Goal: Transaction & Acquisition: Purchase product/service

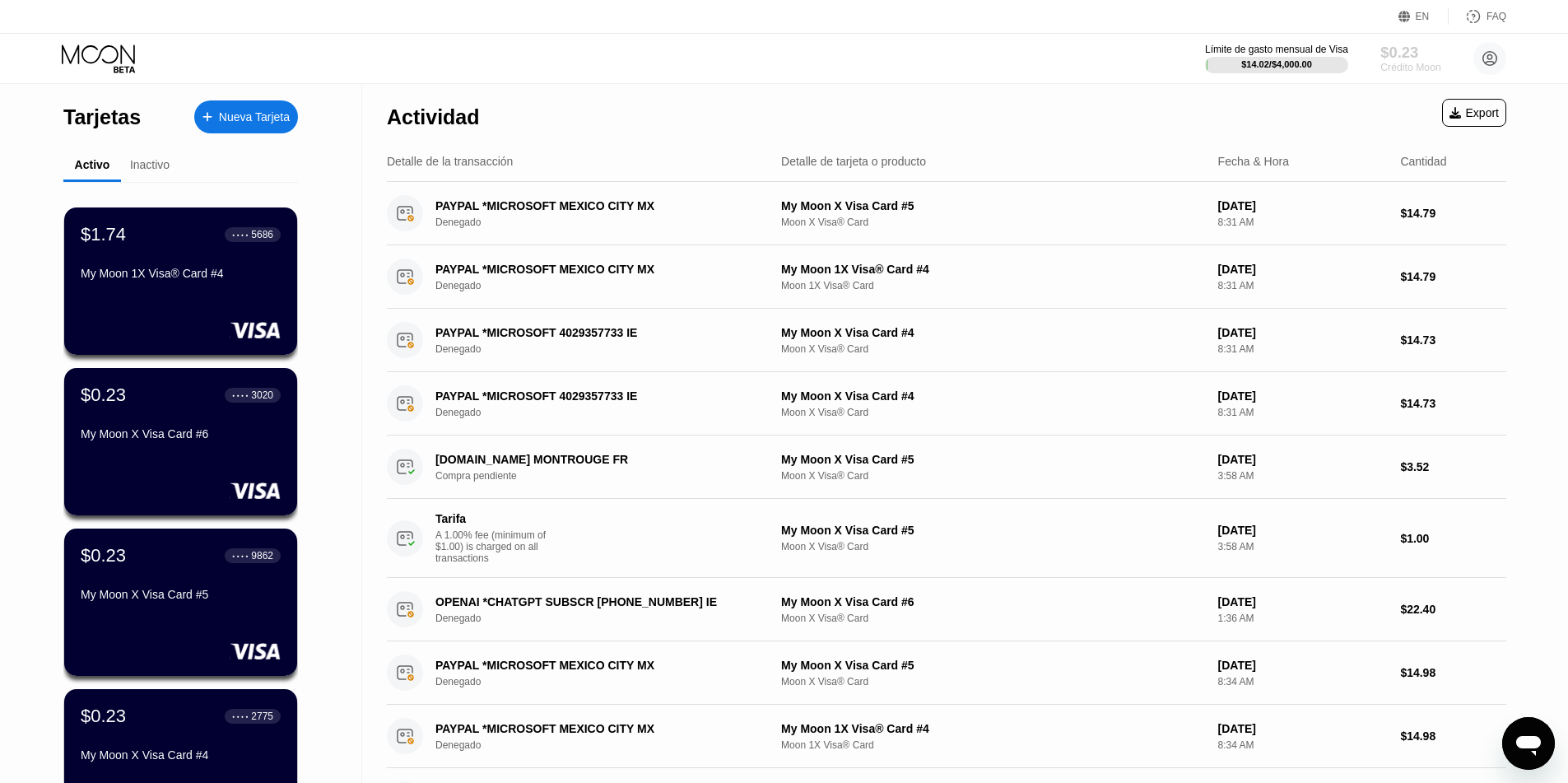
click at [1401, 46] on div "$0.23" at bounding box center [1409, 52] width 60 height 17
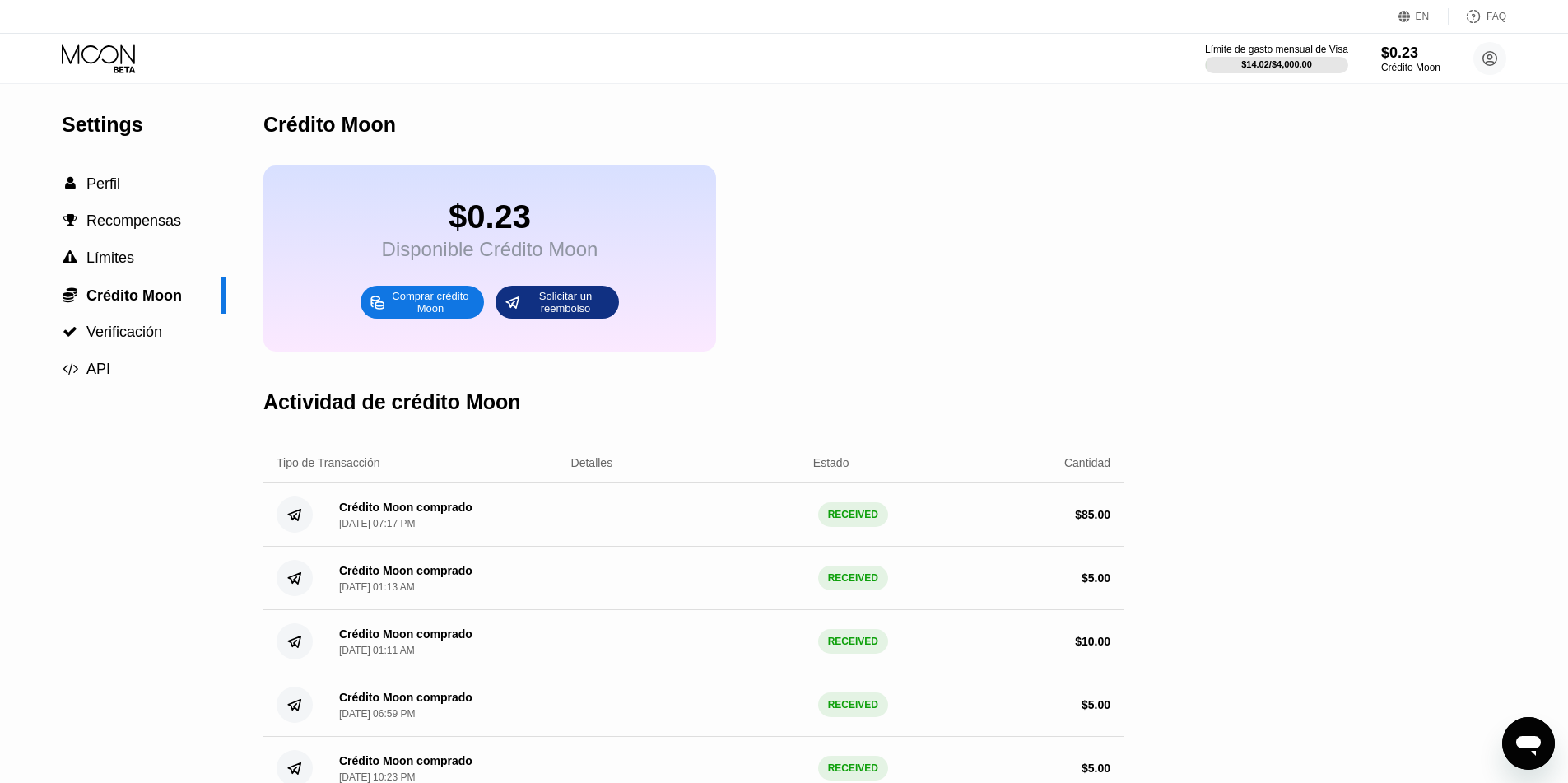
click at [437, 316] on div "Comprar crédito Moon" at bounding box center [431, 302] width 90 height 26
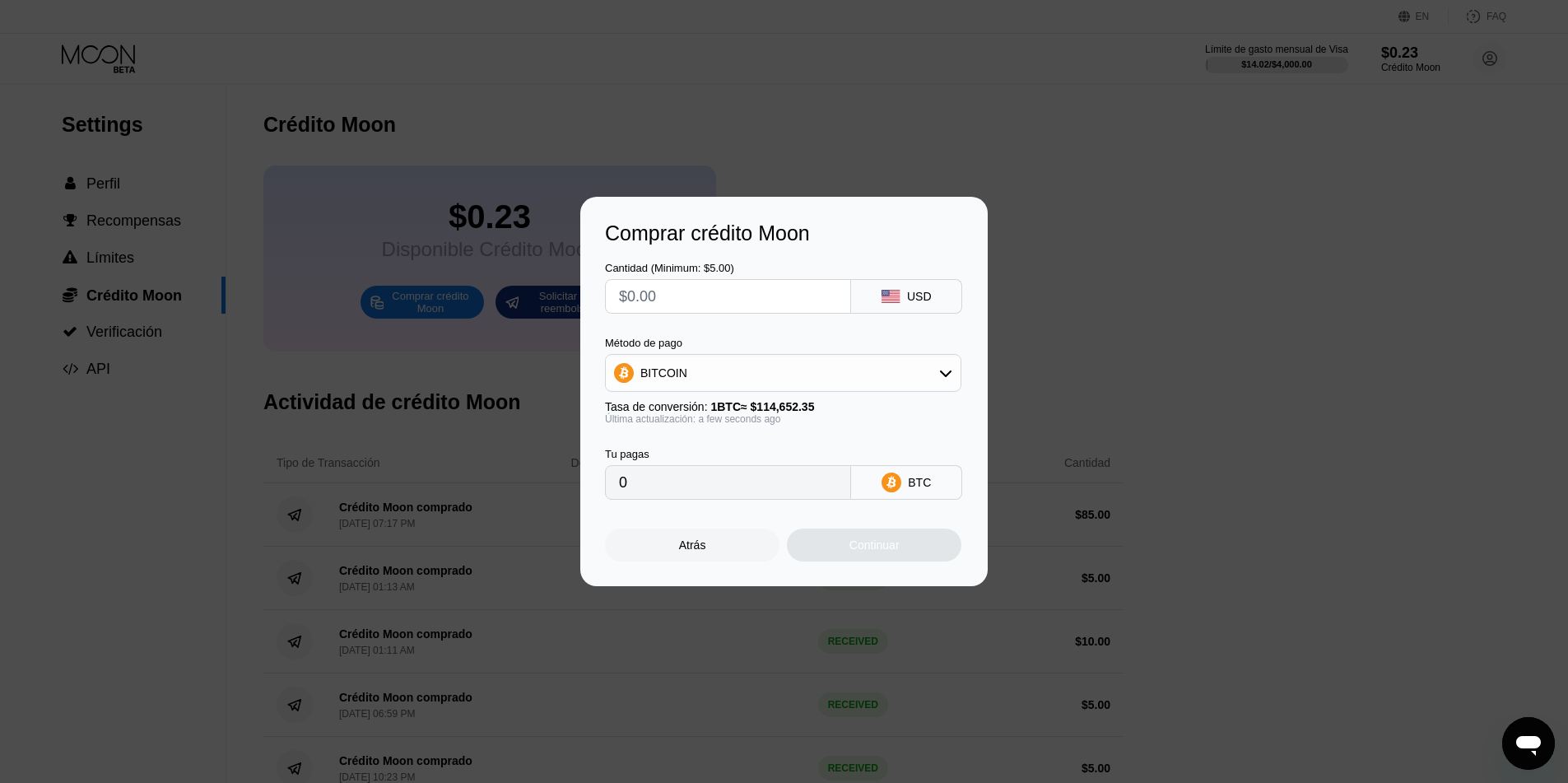
click at [693, 276] on div "Cantidad (Minimum: $5.00)" at bounding box center [727, 287] width 246 height 52
click at [706, 296] on input "text" at bounding box center [728, 296] width 218 height 33
type input "$1"
type input "0.00000873"
type input "$10"
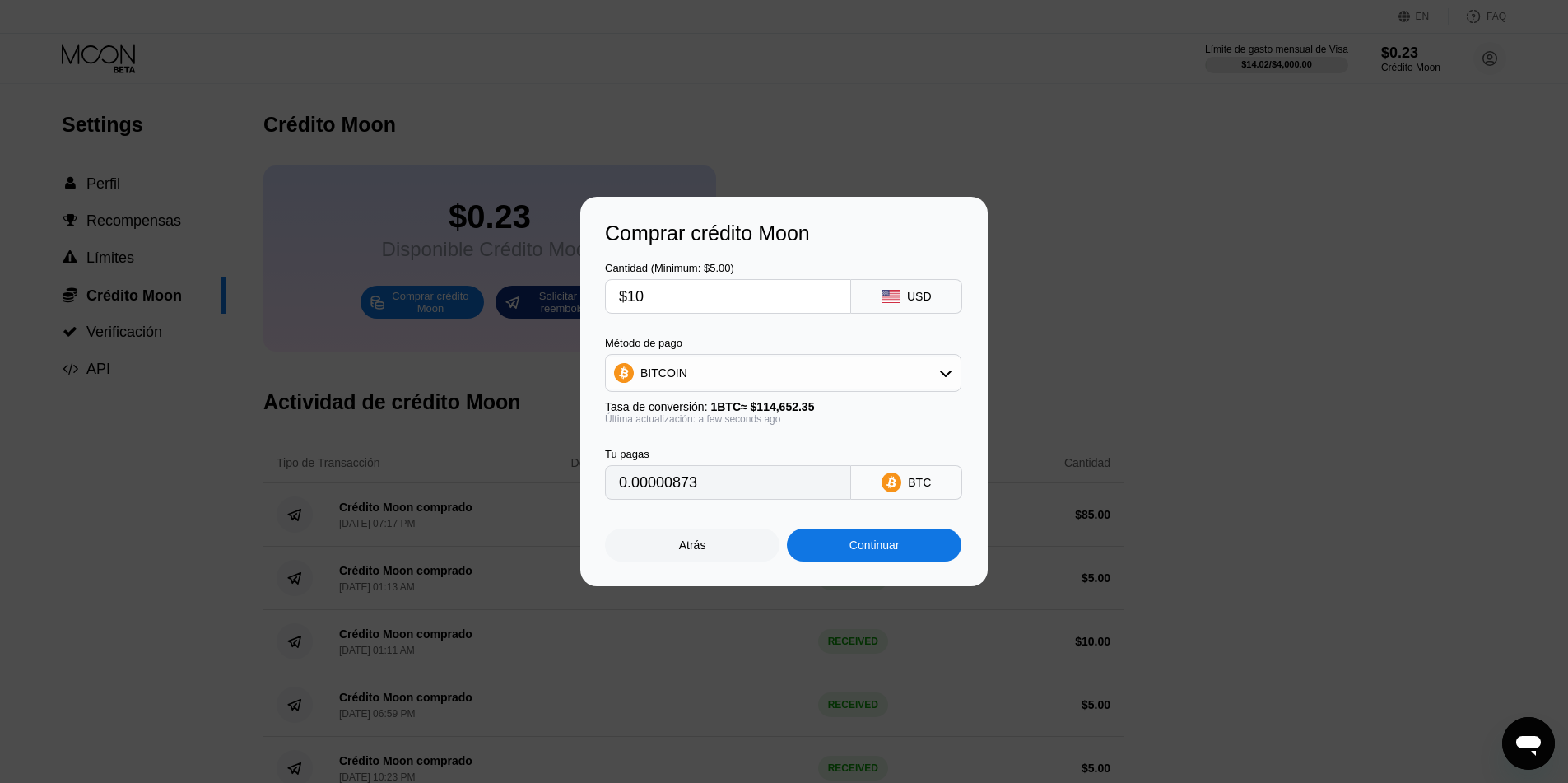
type input "0.00008723"
type input "$10"
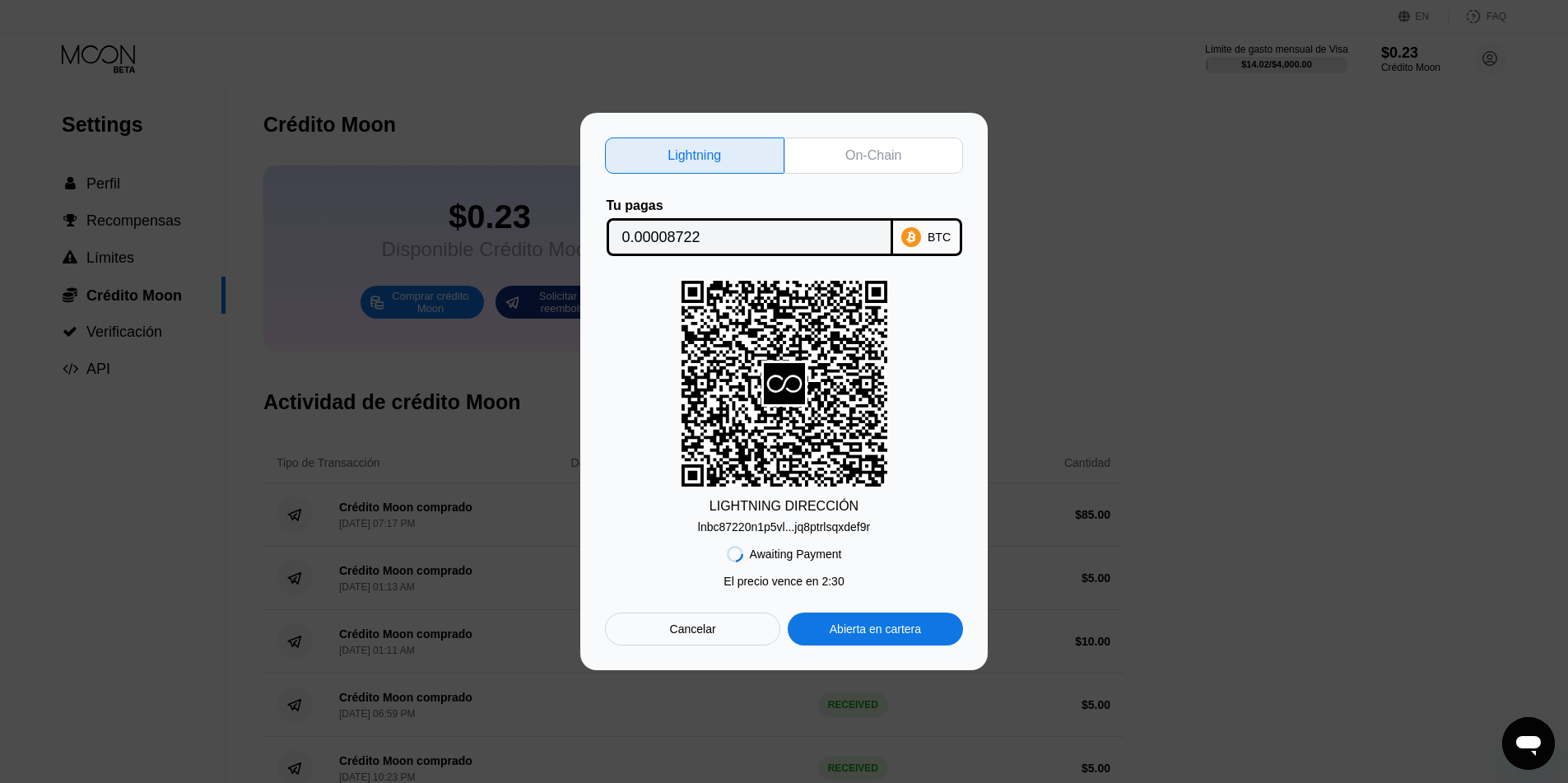
click at [321, 461] on div "Lightning On-Chain Tu pagas 0.00008722 BTC LIGHTNING DIRECCIÓN lnbc87220n1p5vl.…" at bounding box center [784, 391] width 1568 height 557
click at [665, 614] on div "Awaiting Payment El precio vence en 2 : 28 Cancelar Abierta en cartera" at bounding box center [784, 589] width 358 height 112
click at [662, 628] on div "Cancelar" at bounding box center [692, 629] width 176 height 33
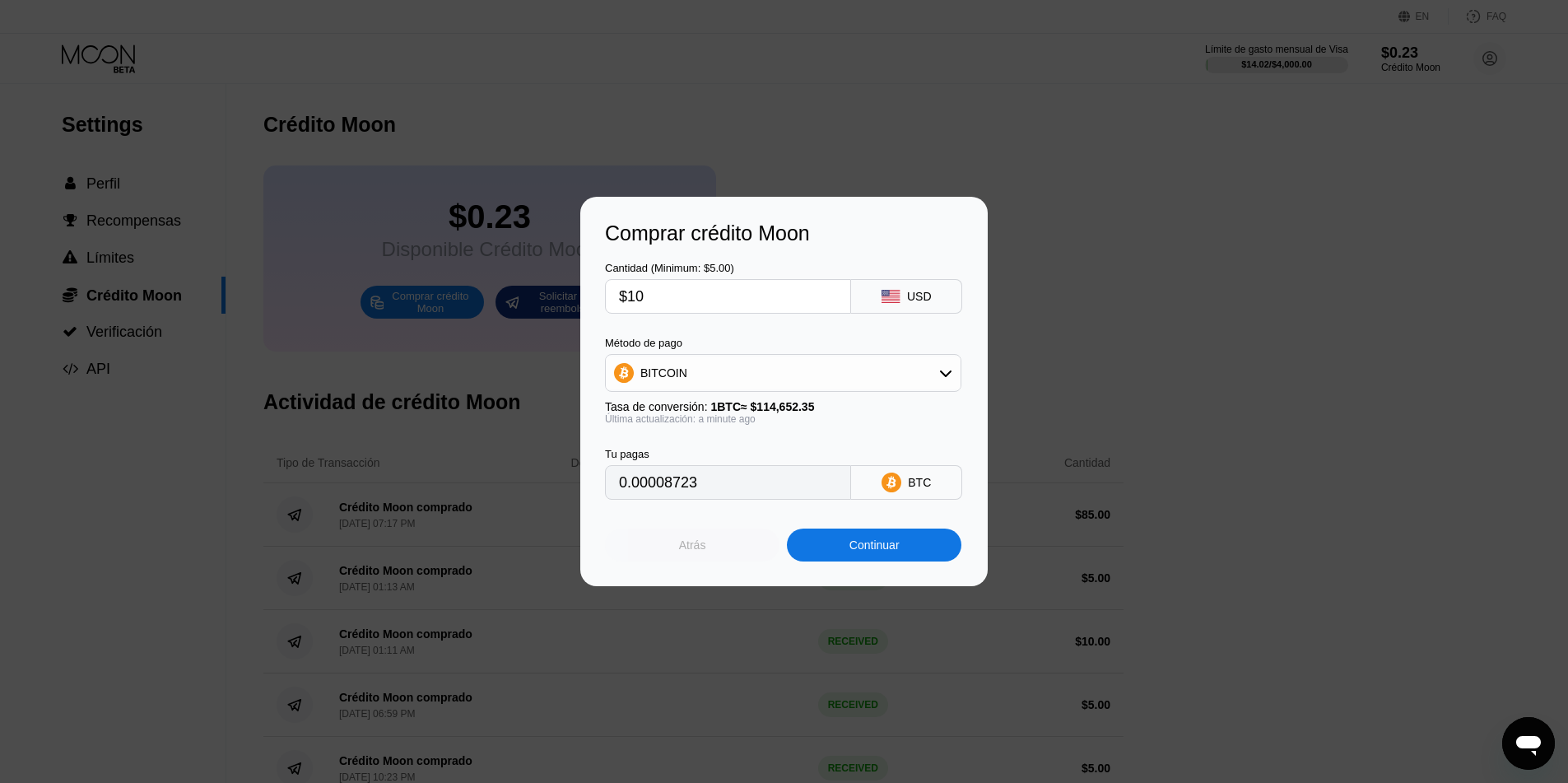
click at [717, 542] on div "Atrás" at bounding box center [691, 545] width 175 height 33
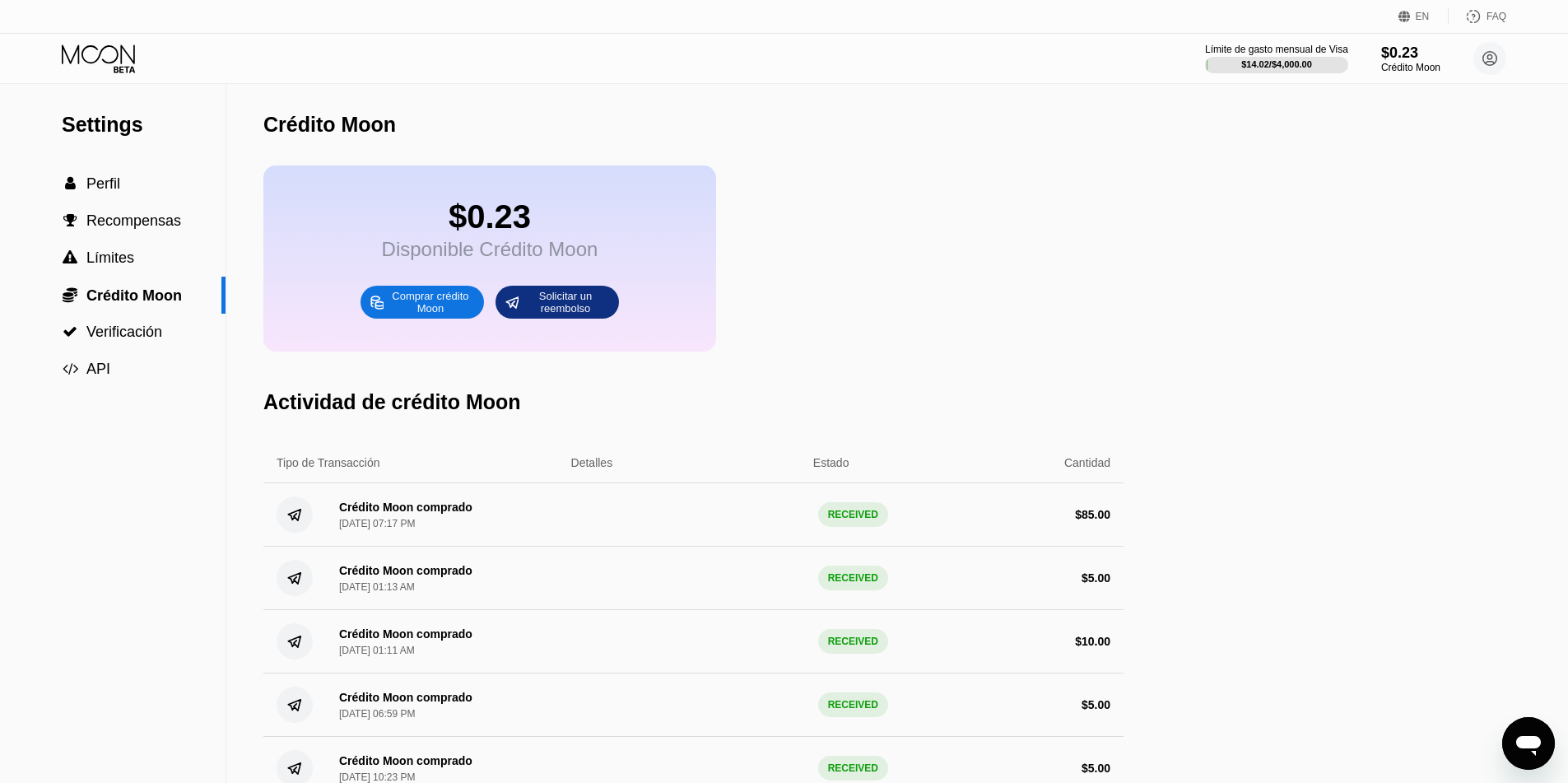
click at [475, 507] on div at bounding box center [790, 392] width 1580 height 783
click at [90, 35] on div "Límite de gasto mensual de Visa $14.02 / $4,000.00 $0.23 Crédito Moon gg elpoco…" at bounding box center [784, 59] width 1568 height 49
click at [90, 52] on icon at bounding box center [100, 59] width 77 height 29
